Goal: Find specific page/section

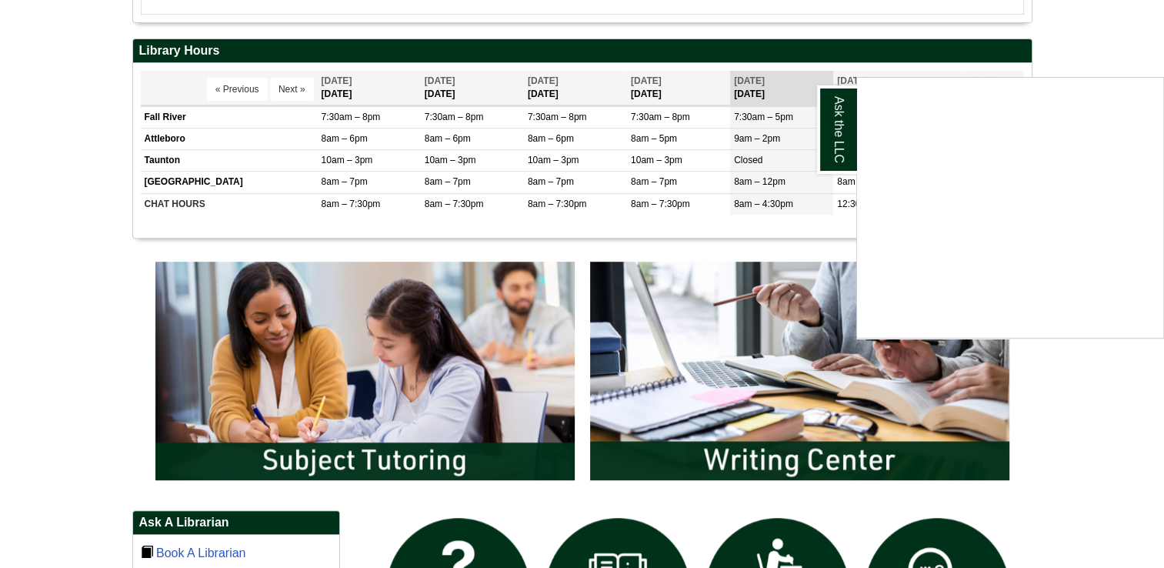
scroll to position [574, 0]
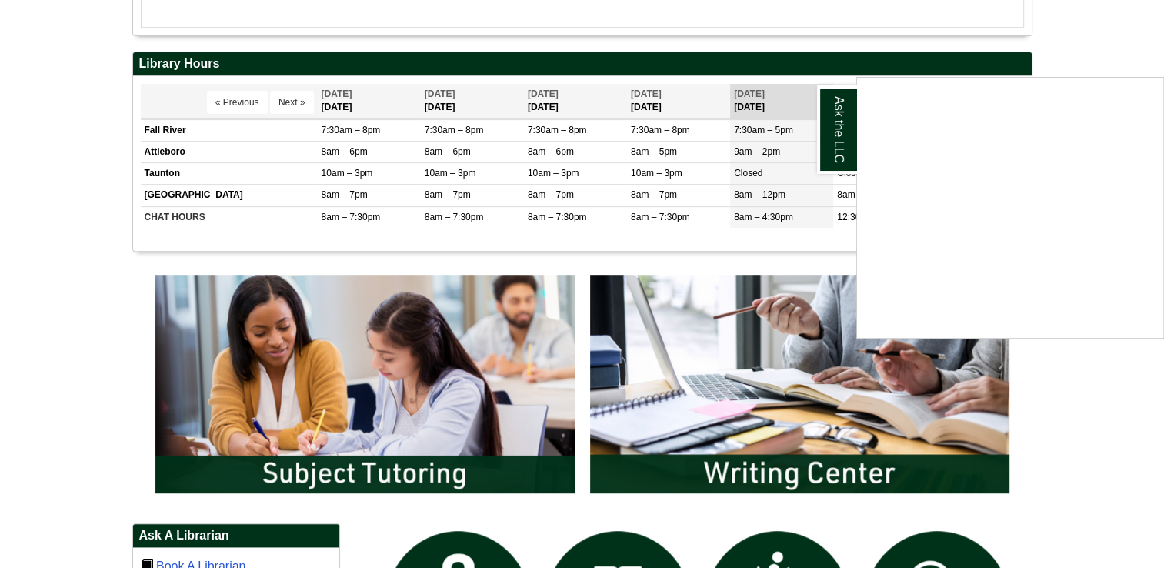
click at [783, 326] on div "Ask the LLC" at bounding box center [582, 284] width 1164 height 568
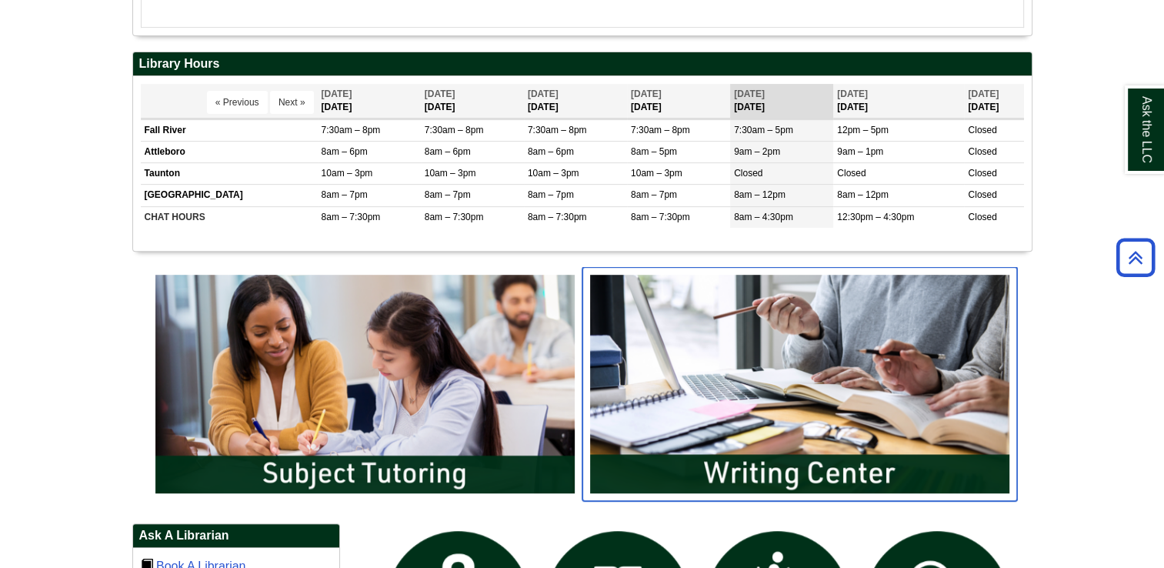
click at [783, 326] on img "slideshow" at bounding box center [799, 384] width 435 height 234
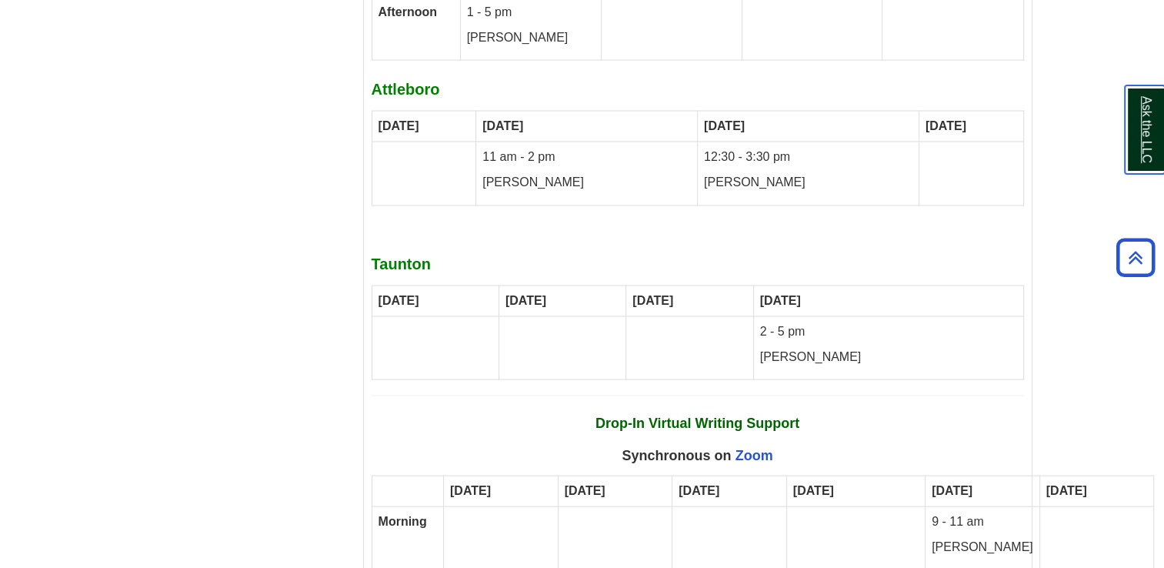
scroll to position [8924, 0]
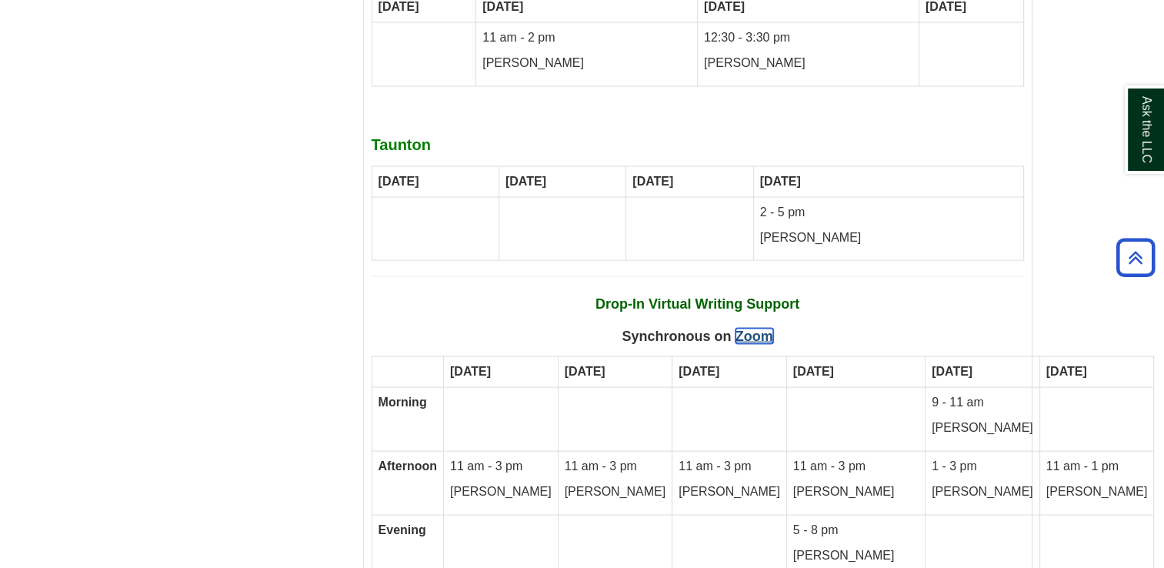
click at [764, 328] on link "Zoom" at bounding box center [754, 335] width 38 height 15
